Goal: Information Seeking & Learning: Learn about a topic

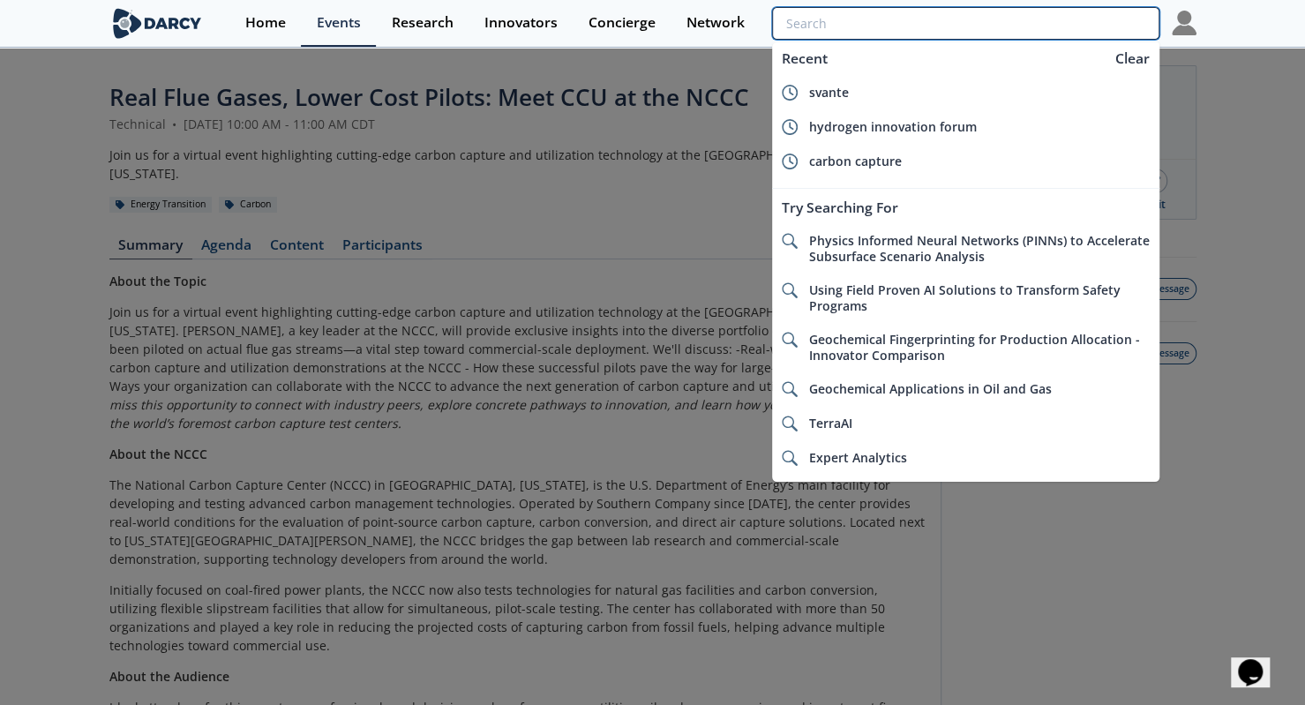
click at [1058, 20] on input "search" at bounding box center [965, 23] width 387 height 33
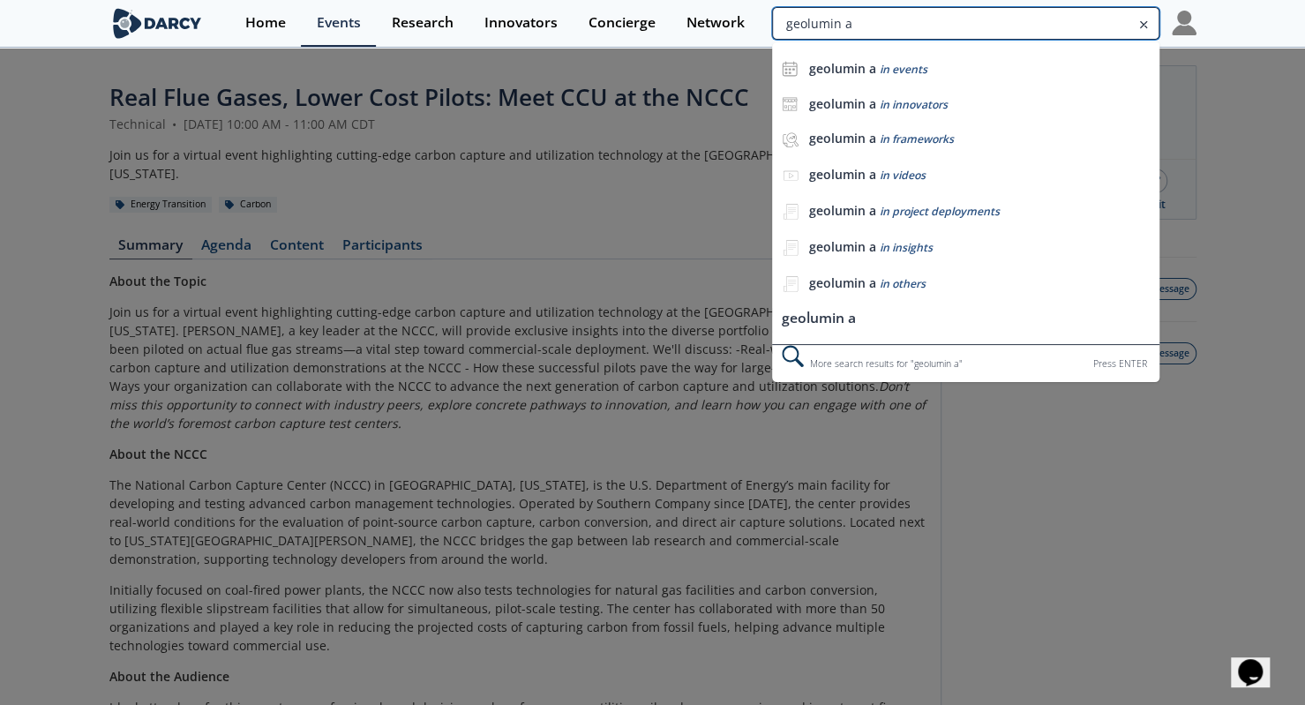
type input "geolumin a"
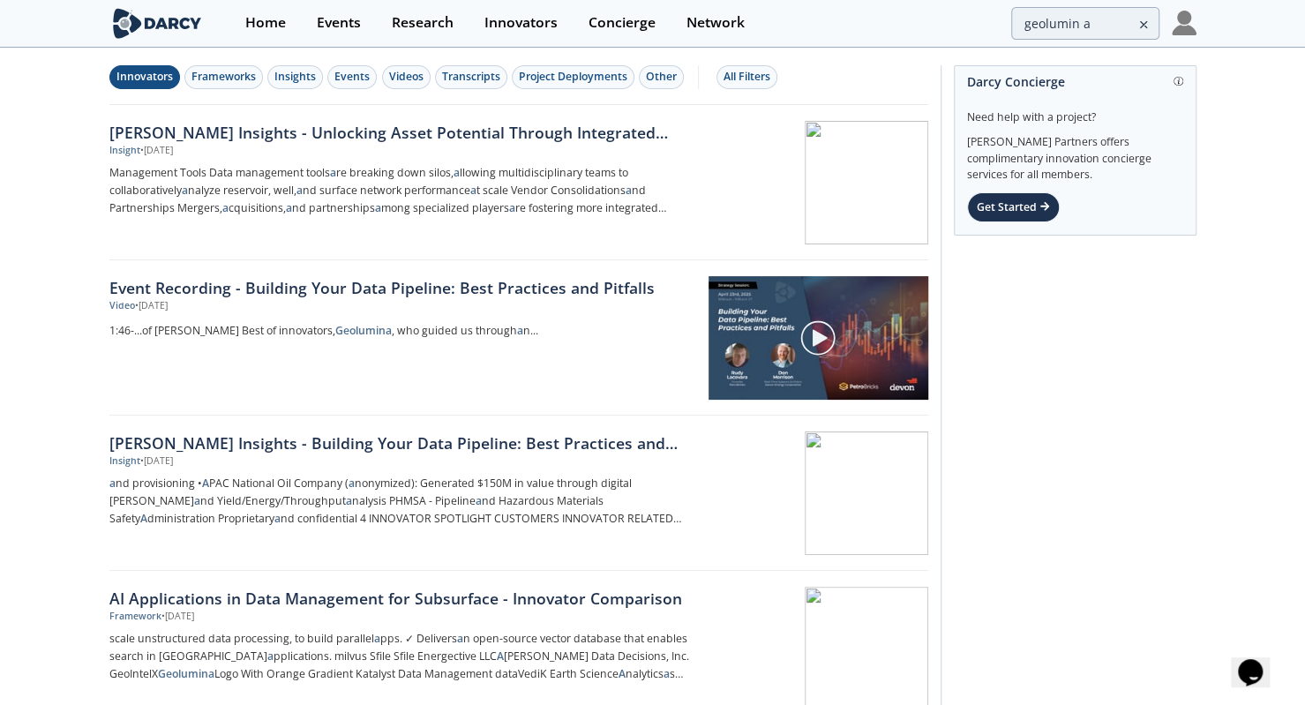
click at [120, 69] on div "Innovators" at bounding box center [145, 77] width 56 height 16
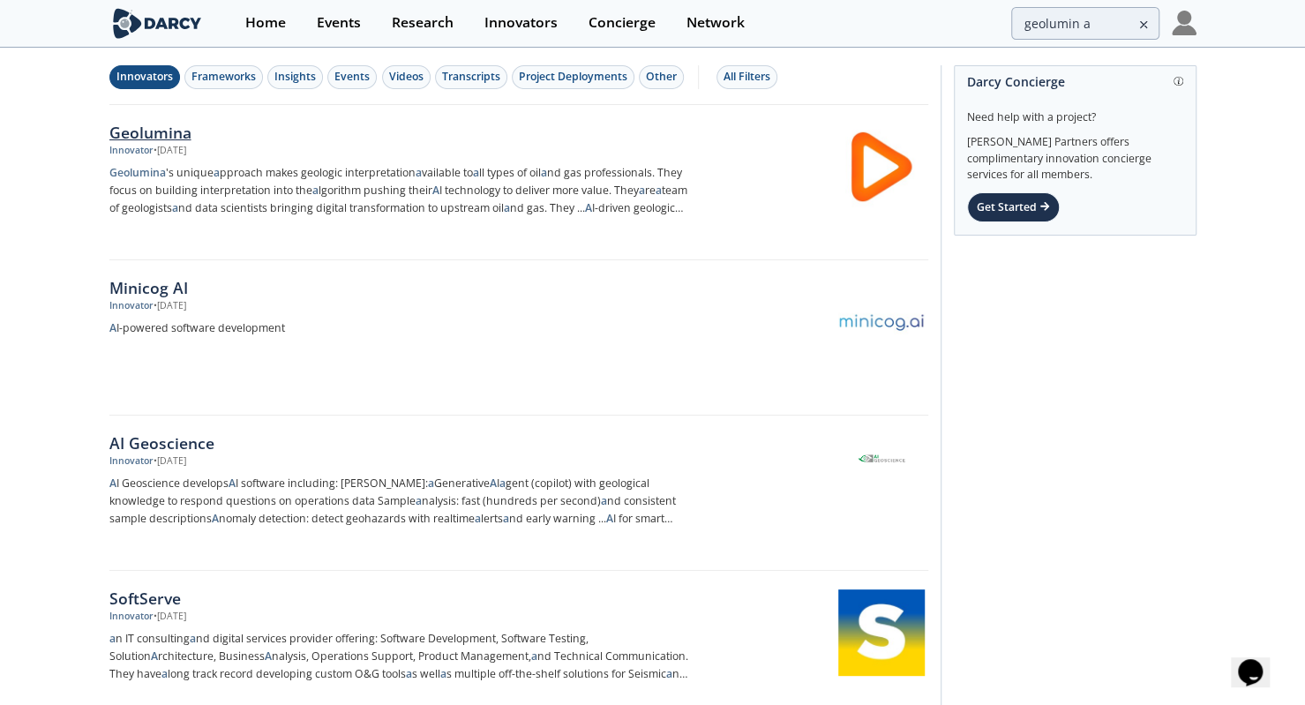
click at [182, 133] on div "Geolumina" at bounding box center [401, 132] width 584 height 23
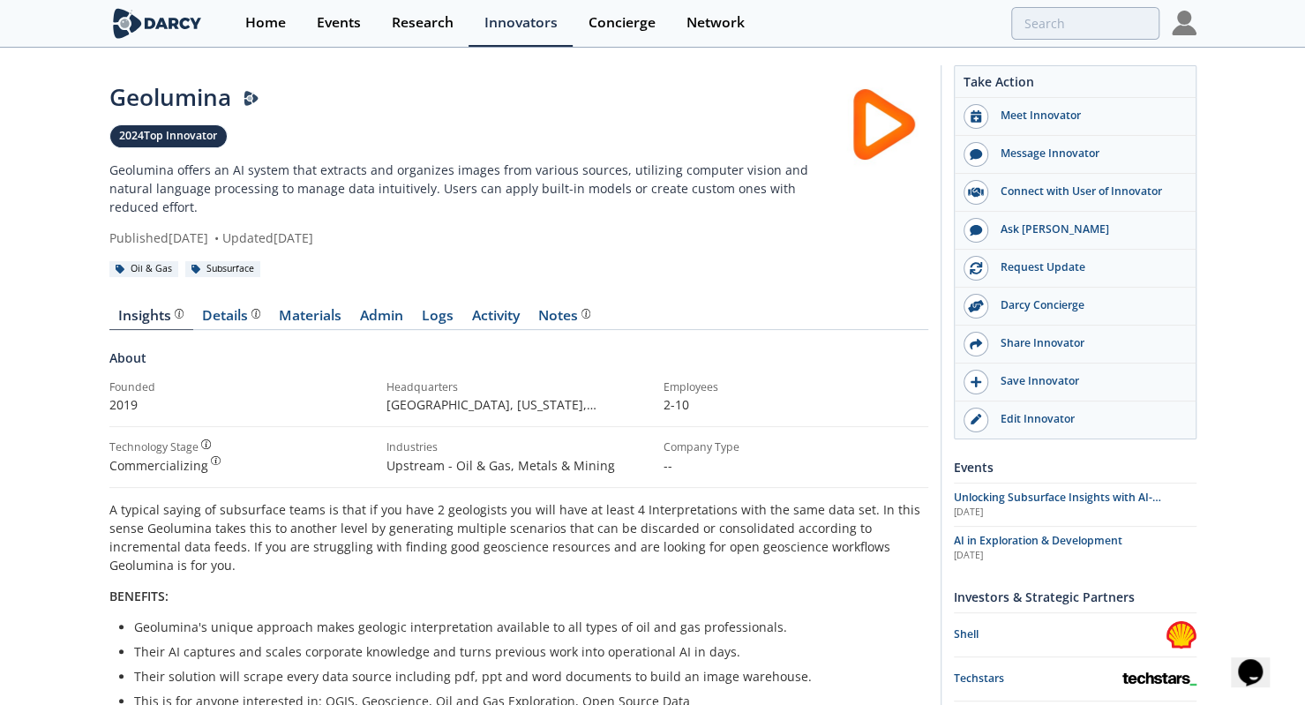
click at [300, 309] on link "Materials" at bounding box center [310, 319] width 81 height 21
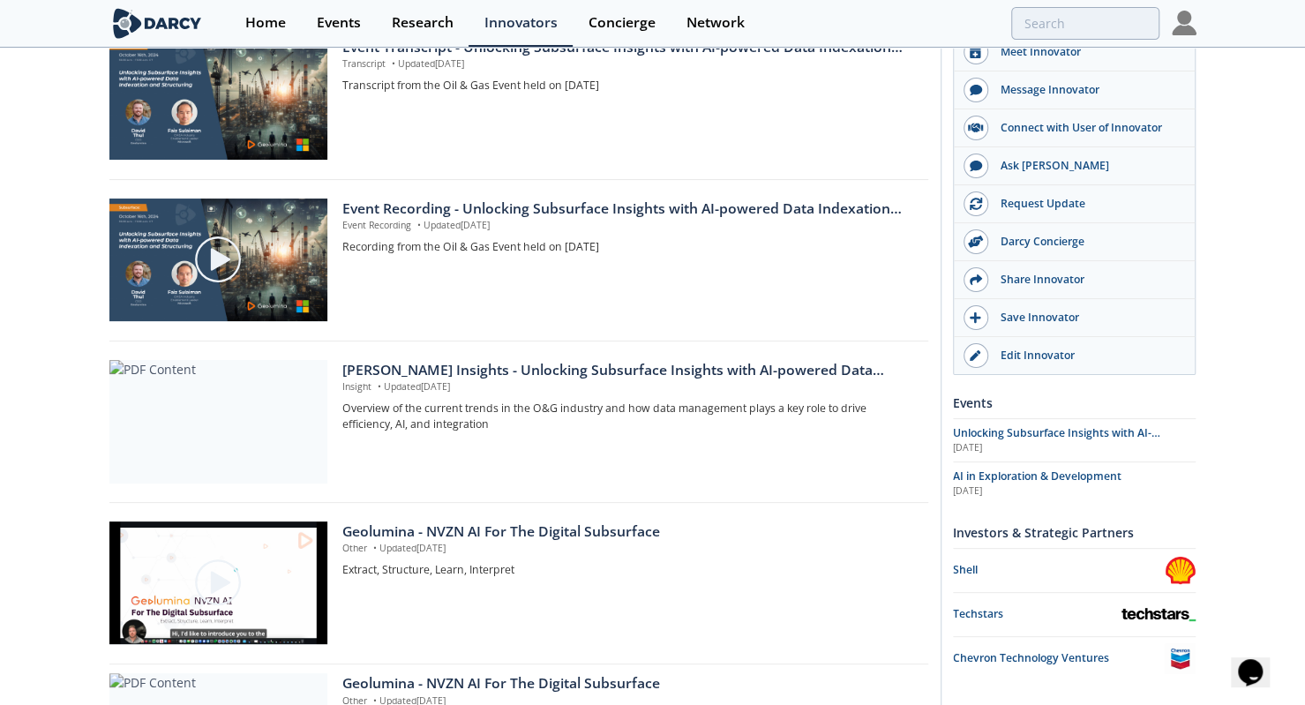
scroll to position [1408, 0]
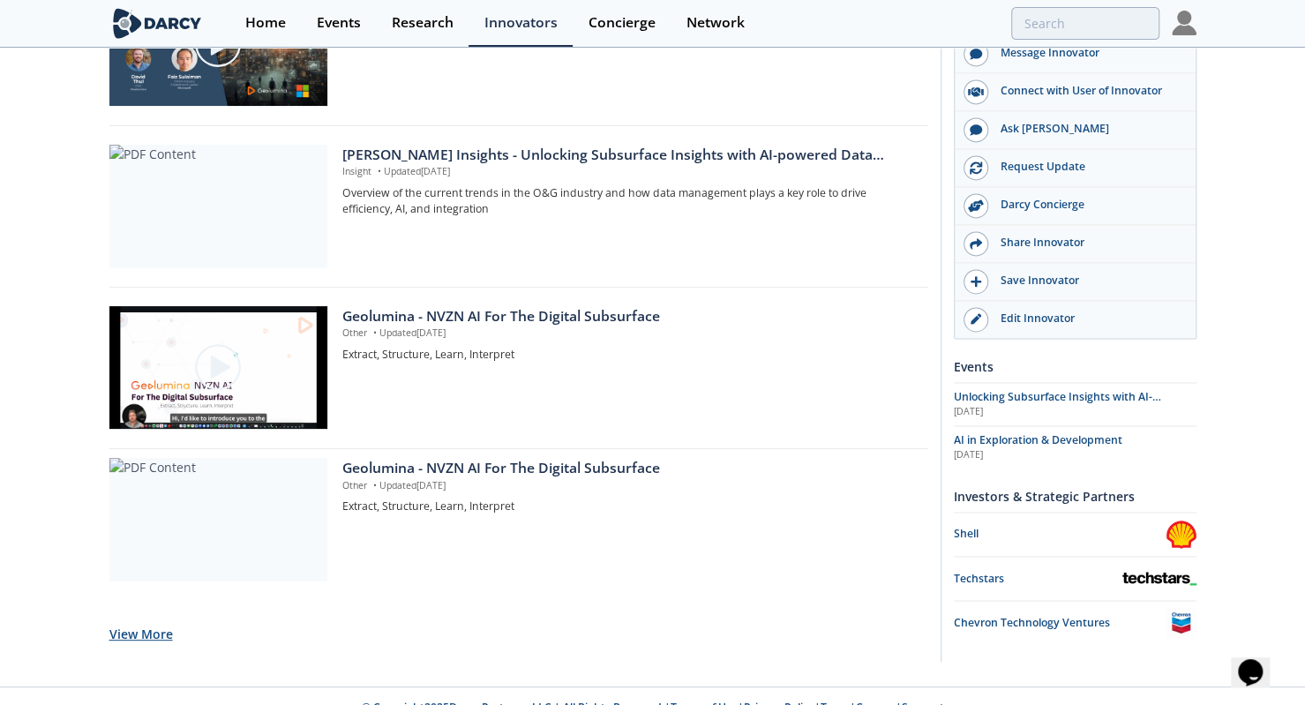
click at [127, 613] on button "View More" at bounding box center [141, 634] width 64 height 43
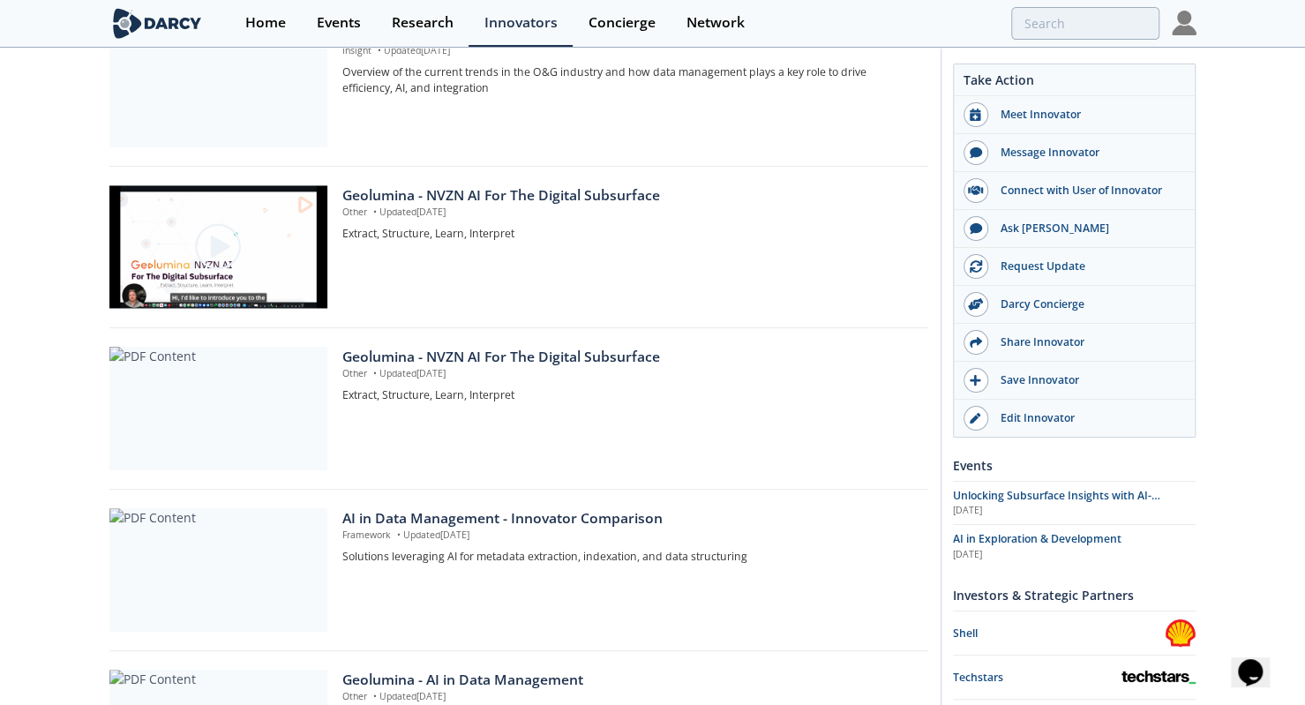
scroll to position [1493, 0]
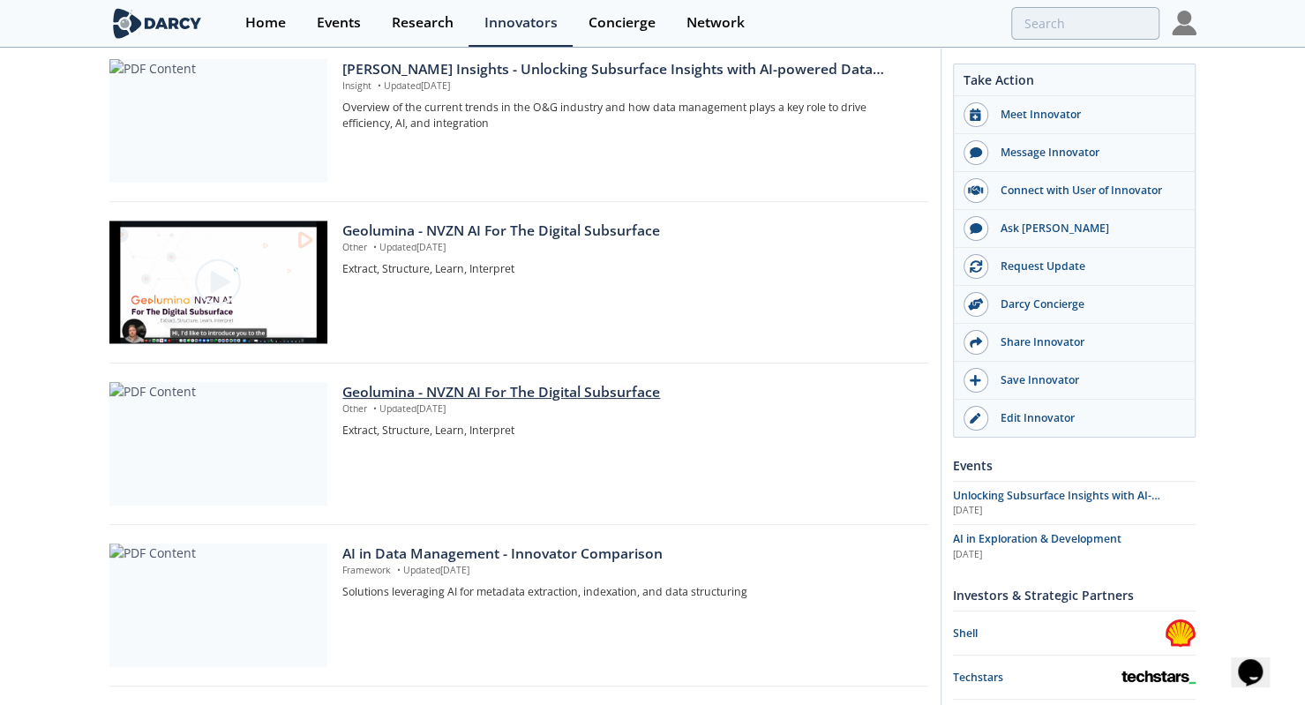
click at [567, 382] on div "Geolumina - NVZN AI For The Digital Subsurface" at bounding box center [628, 392] width 573 height 21
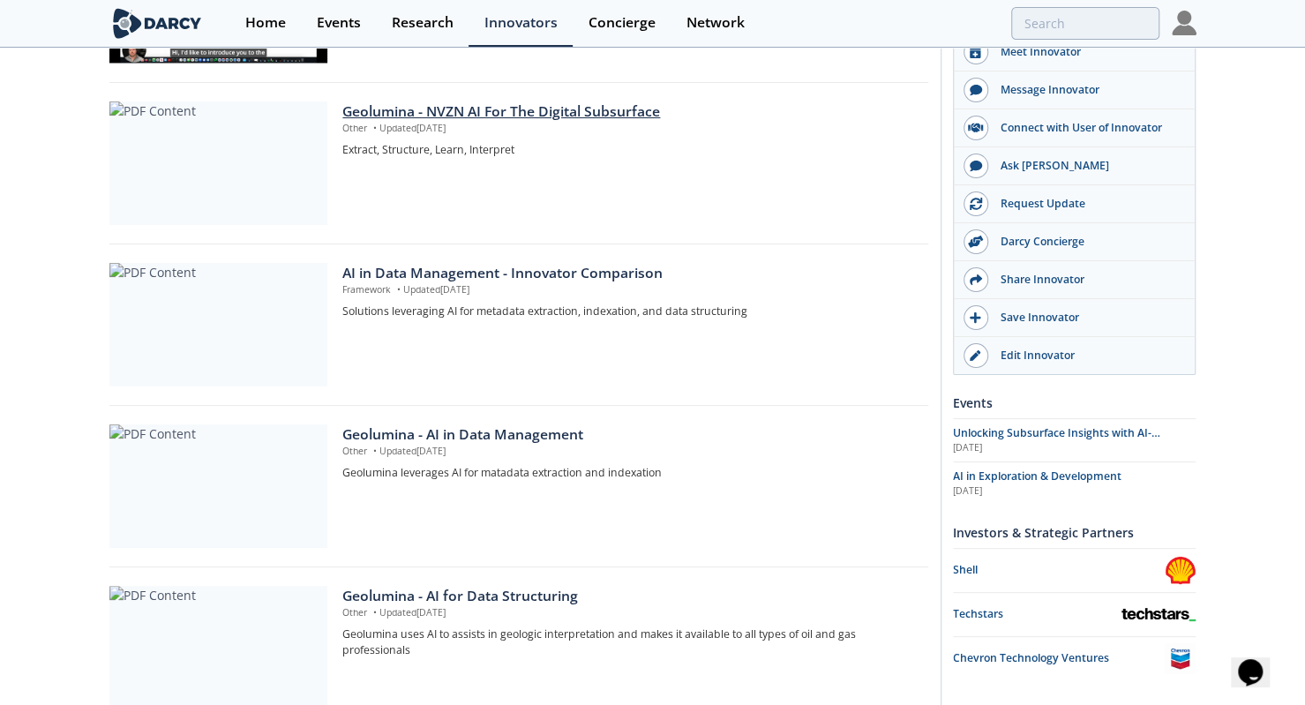
scroll to position [2009, 0]
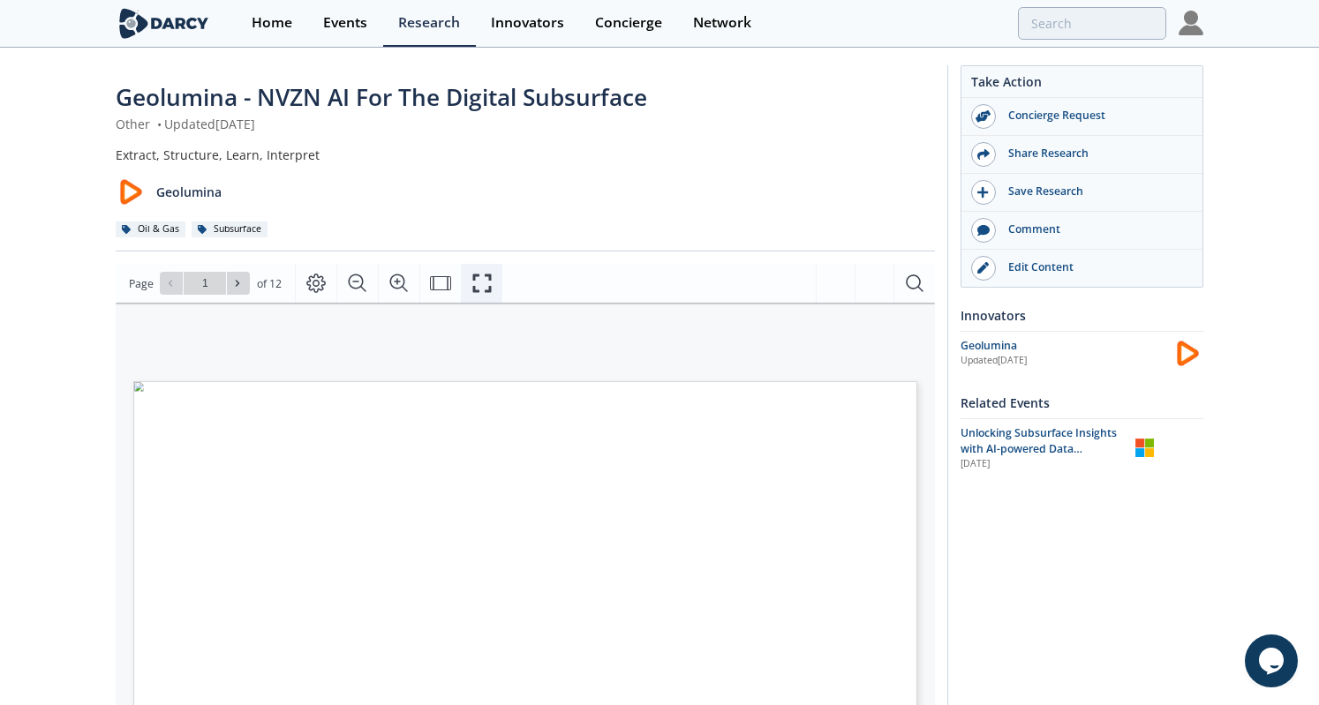
click at [475, 279] on icon "Fullscreen" at bounding box center [481, 283] width 21 height 21
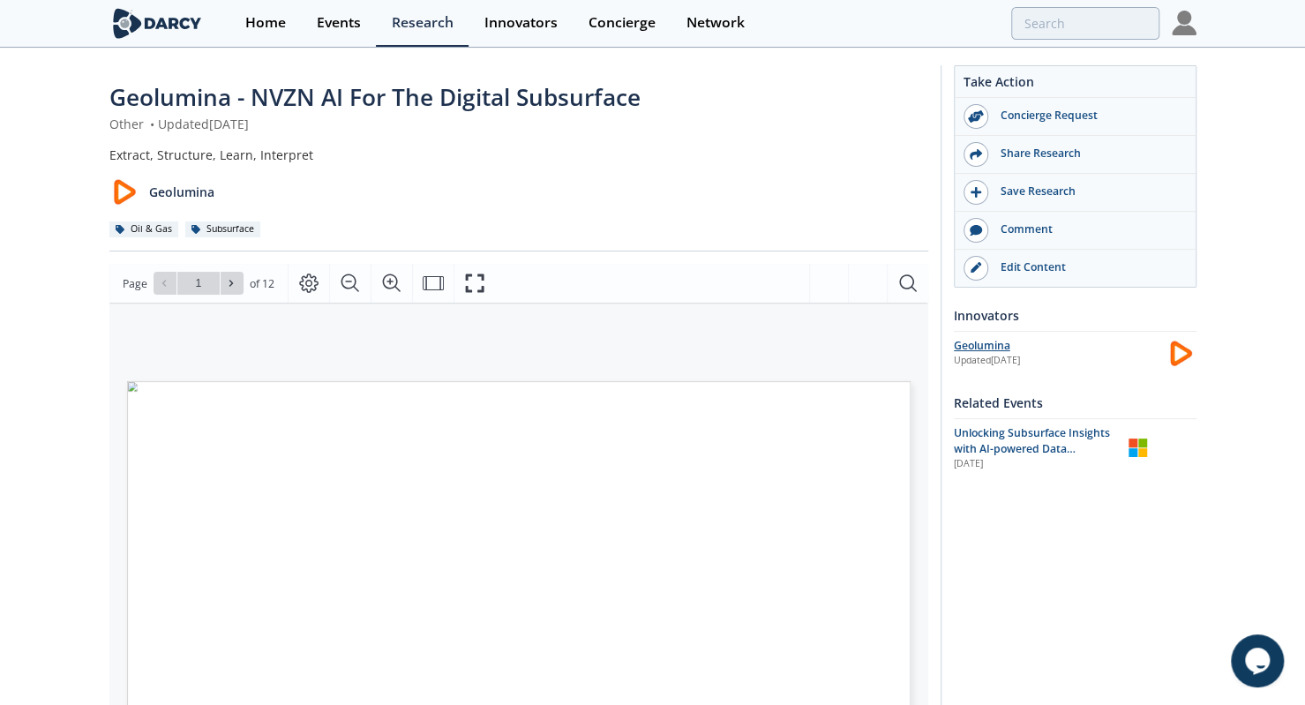
click at [988, 342] on div "Geolumina" at bounding box center [1060, 346] width 212 height 16
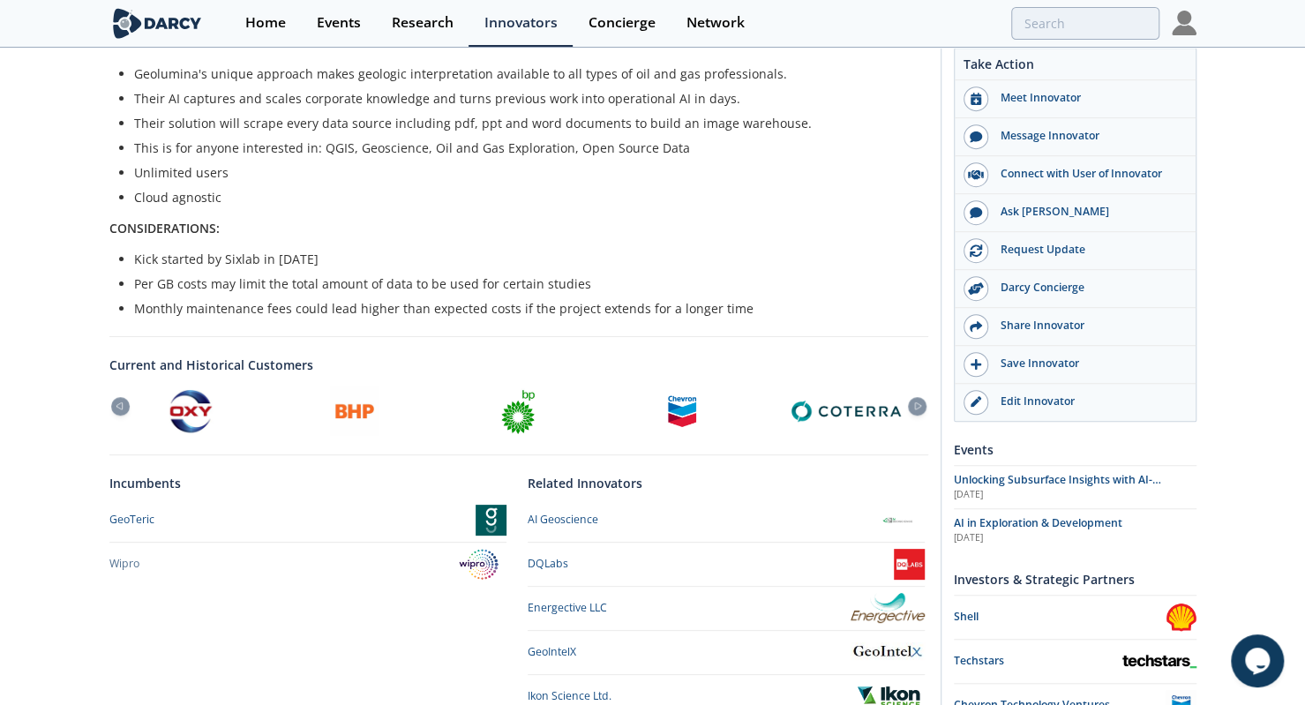
scroll to position [554, 0]
click at [921, 402] on icon at bounding box center [917, 406] width 21 height 8
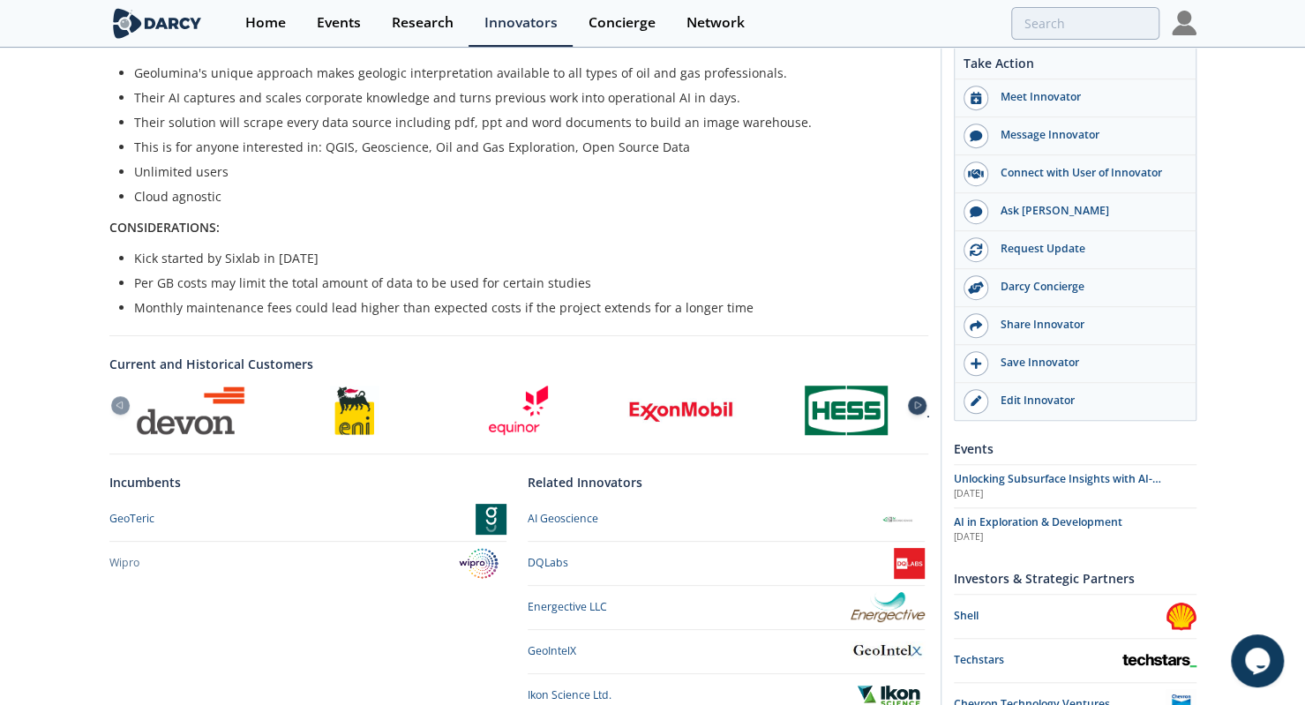
click at [921, 402] on icon at bounding box center [917, 406] width 21 height 8
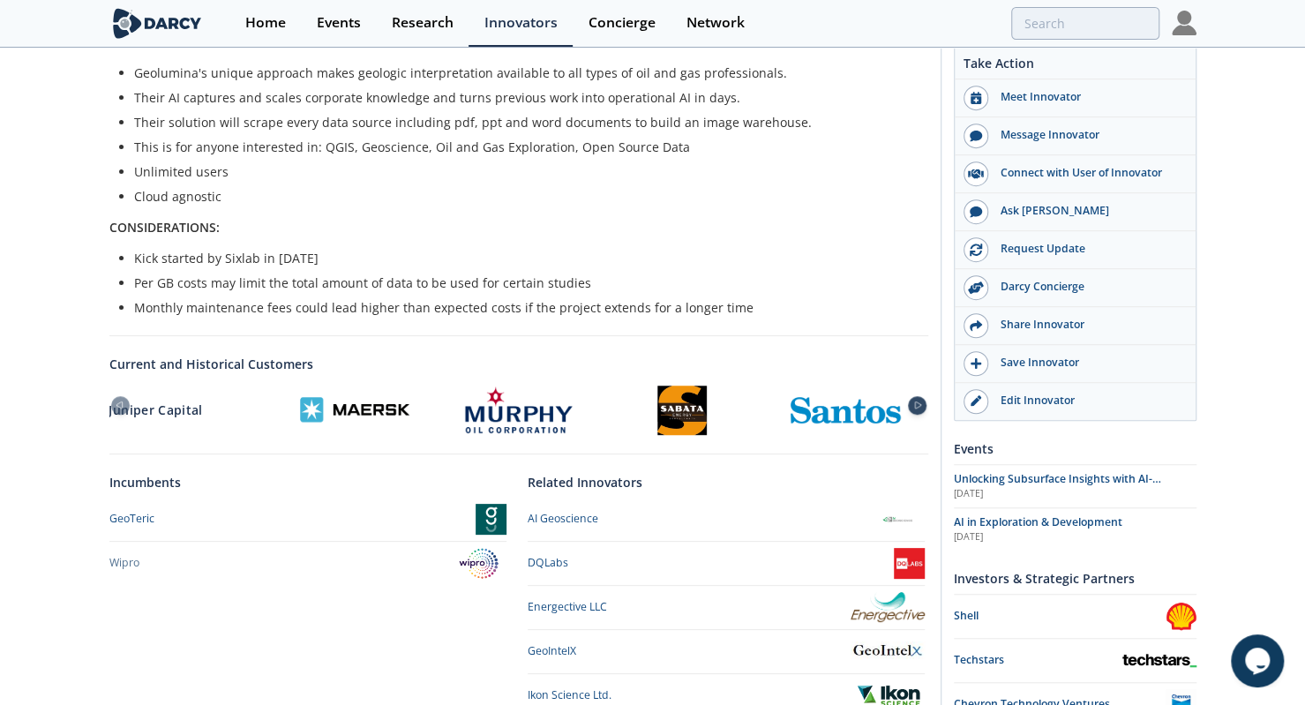
click at [921, 402] on icon at bounding box center [917, 406] width 21 height 8
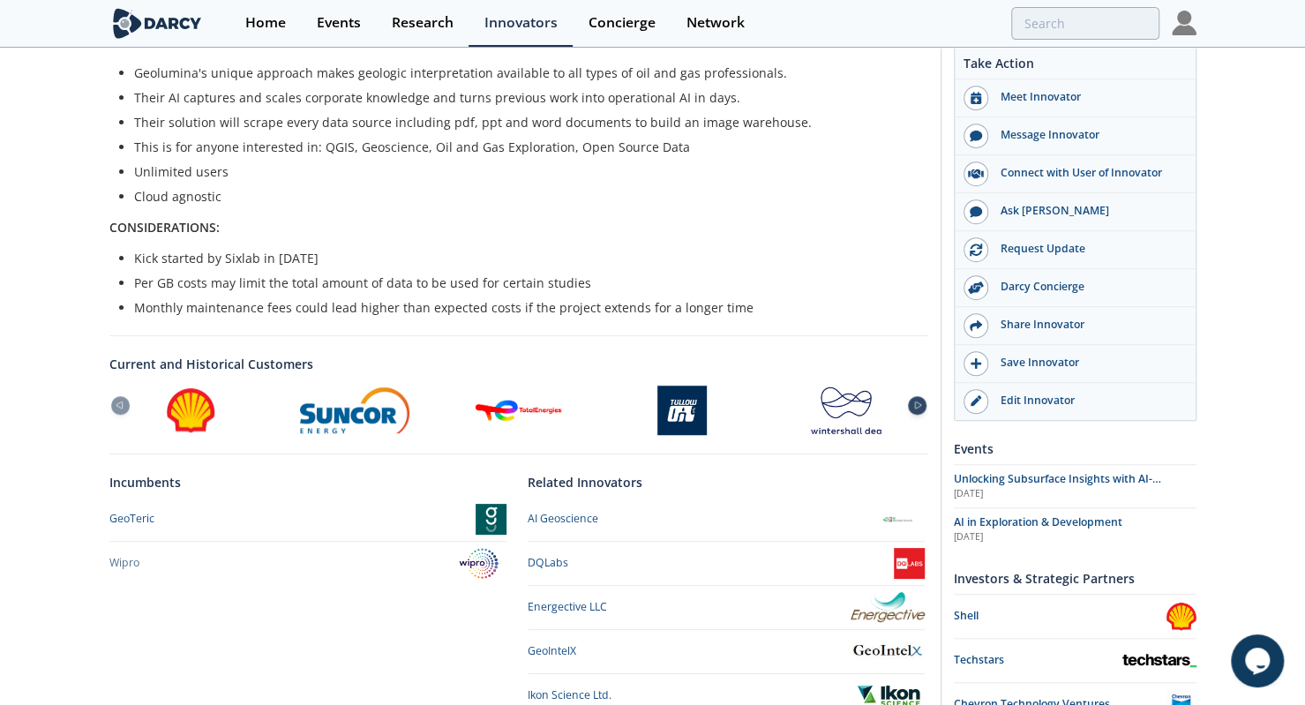
click at [921, 402] on icon at bounding box center [917, 406] width 21 height 8
